Goal: Transaction & Acquisition: Purchase product/service

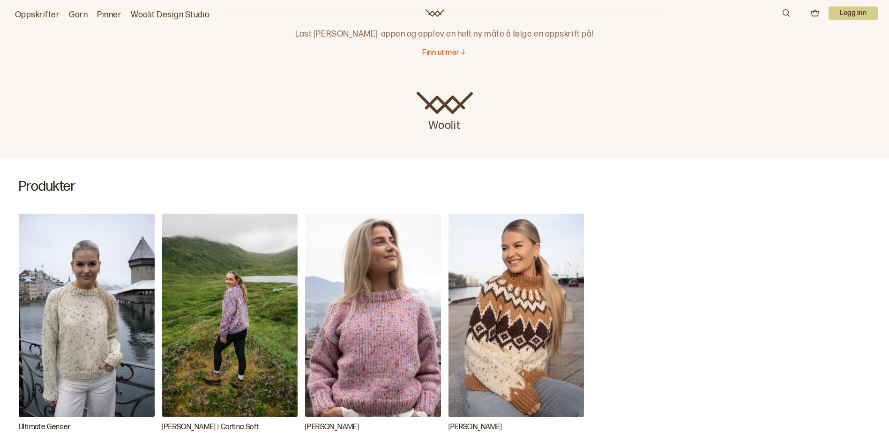
scroll to position [187, 0]
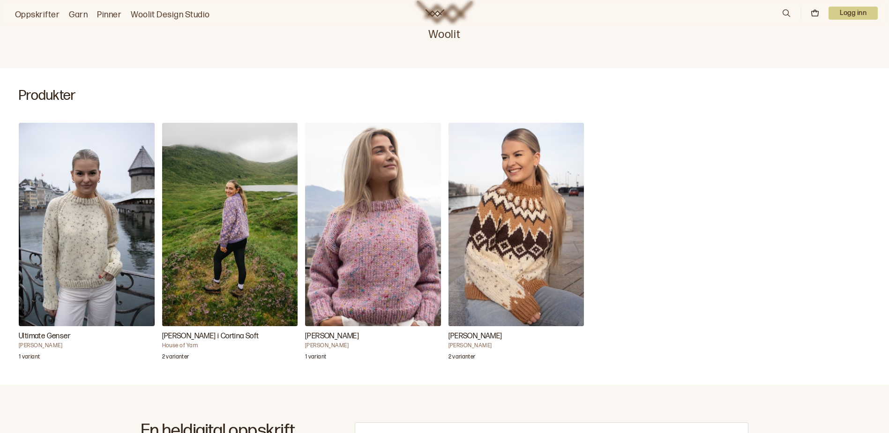
click at [58, 244] on img "Ultimate Genser" at bounding box center [87, 224] width 136 height 203
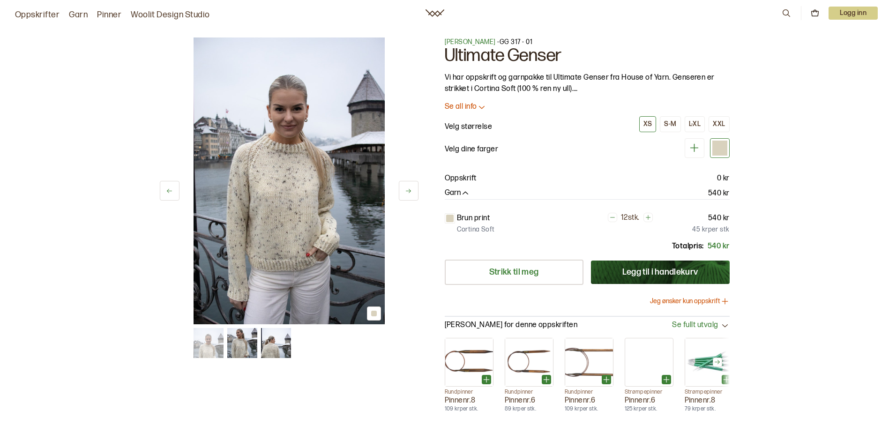
click at [291, 205] on img at bounding box center [288, 180] width 191 height 287
click at [404, 192] on button at bounding box center [409, 191] width 20 height 20
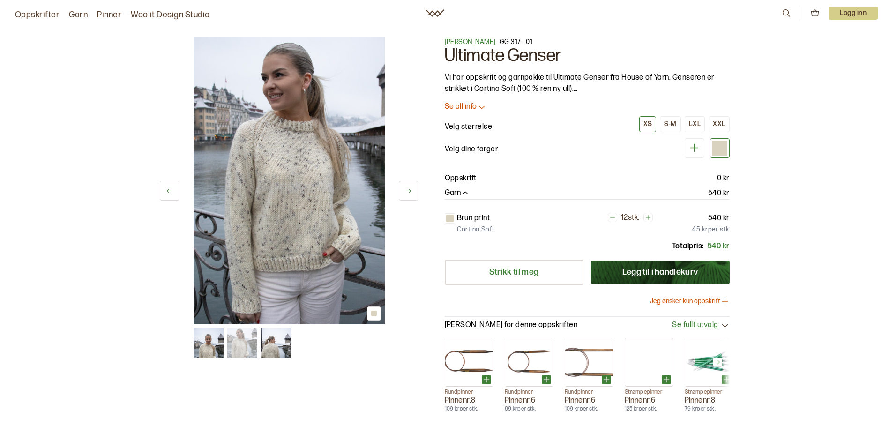
click at [406, 189] on icon at bounding box center [408, 190] width 7 height 7
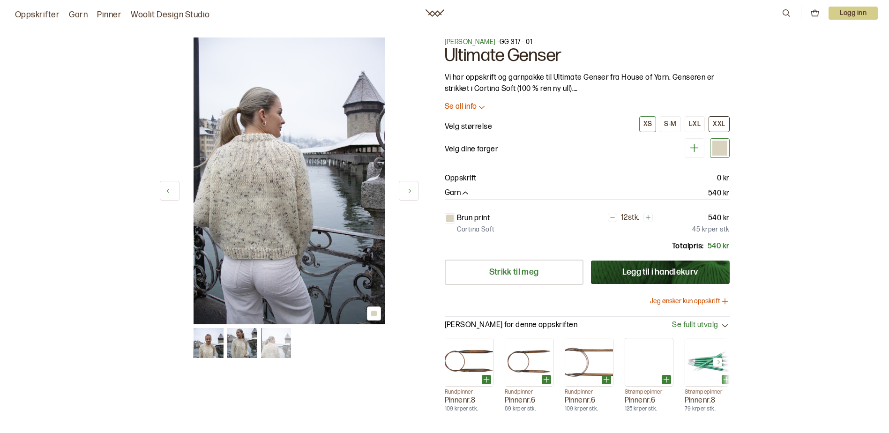
click at [716, 122] on div "XXL" at bounding box center [719, 124] width 12 height 8
